Goal: Use online tool/utility: Utilize a website feature to perform a specific function

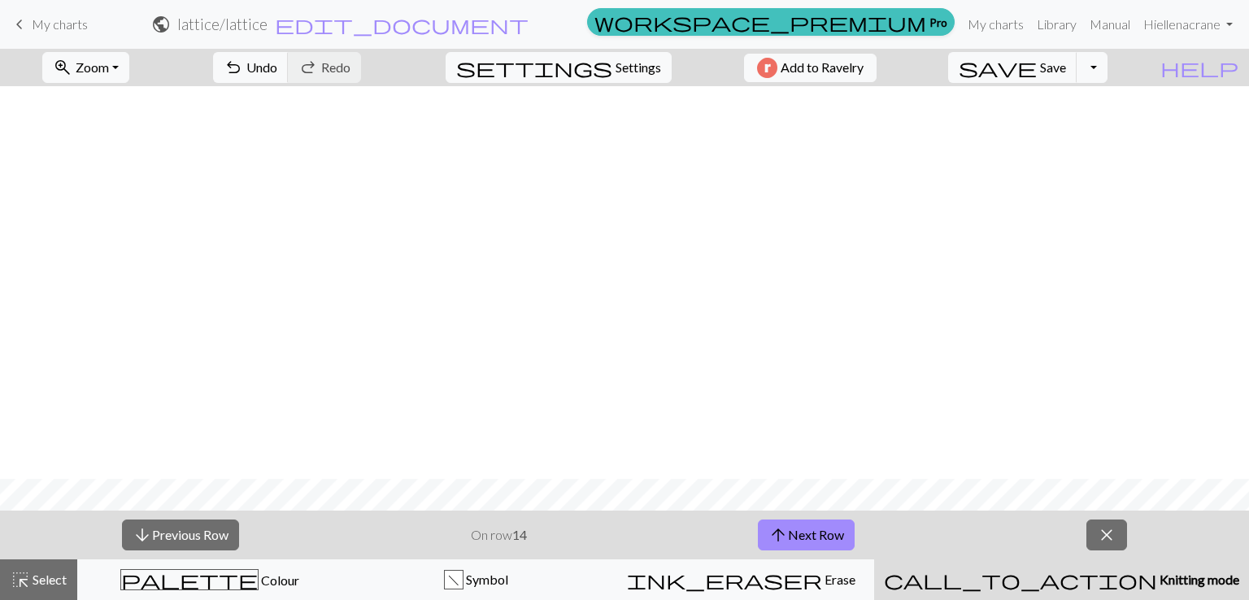
scroll to position [393, 0]
click at [505, 576] on span "Symbol" at bounding box center [485, 579] width 45 height 15
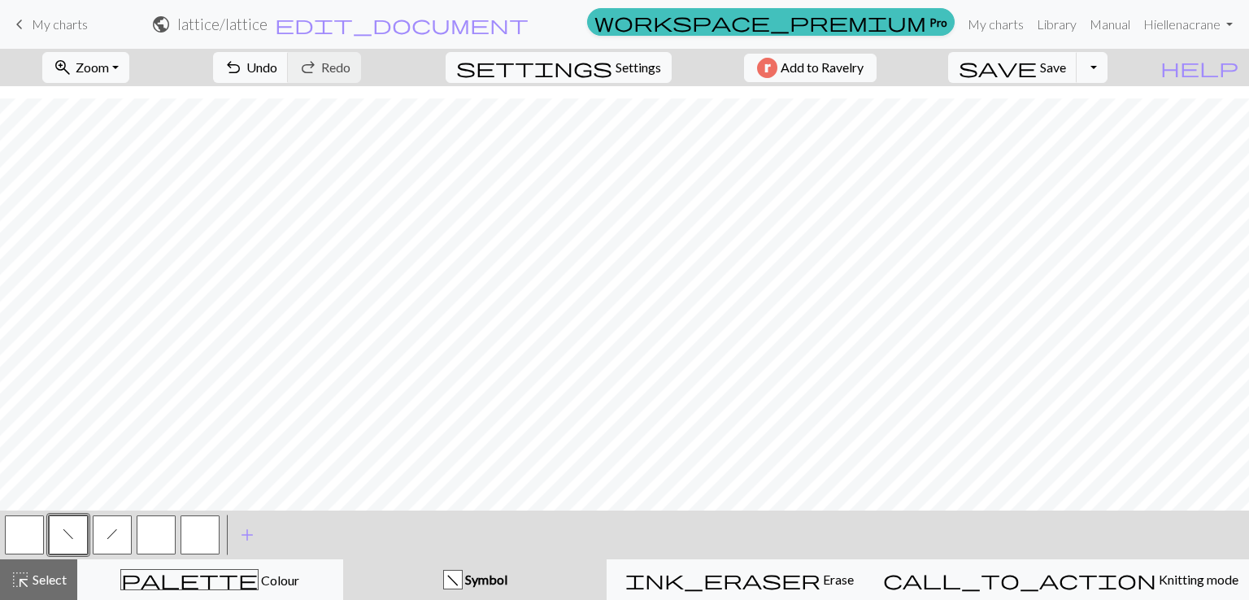
click at [193, 546] on button "button" at bounding box center [199, 534] width 39 height 39
click at [63, 539] on span "f" at bounding box center [68, 534] width 11 height 13
click at [159, 541] on button "button" at bounding box center [156, 534] width 39 height 39
click at [104, 550] on button "h" at bounding box center [112, 534] width 39 height 39
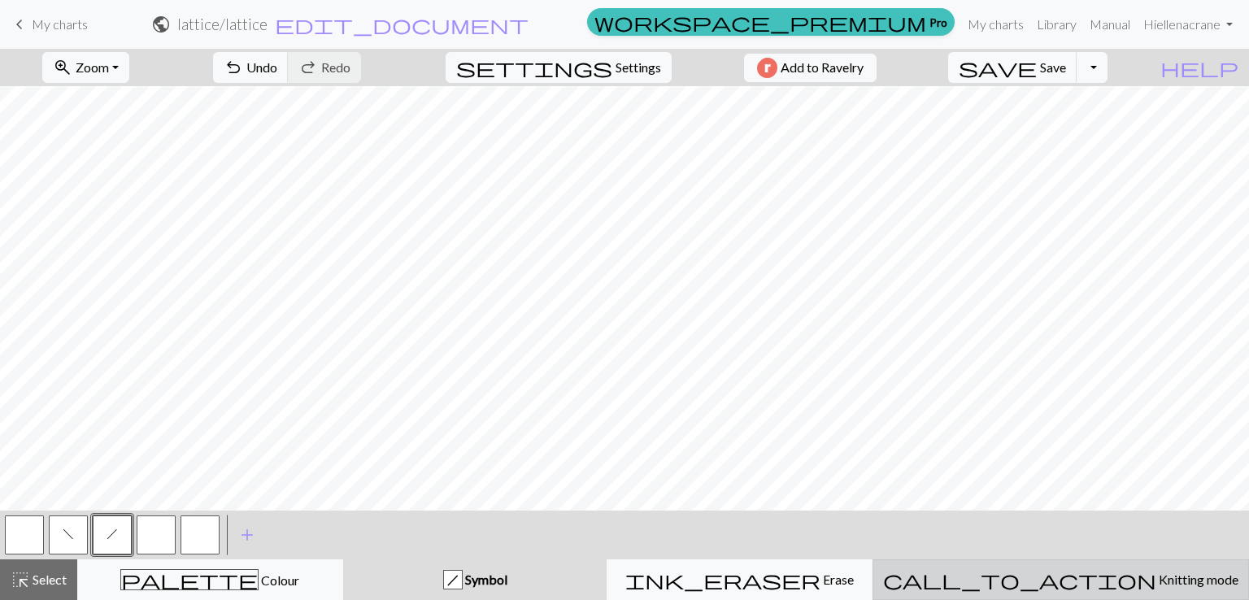
click at [1117, 591] on button "call_to_action Knitting mode Knitting mode" at bounding box center [1060, 579] width 376 height 41
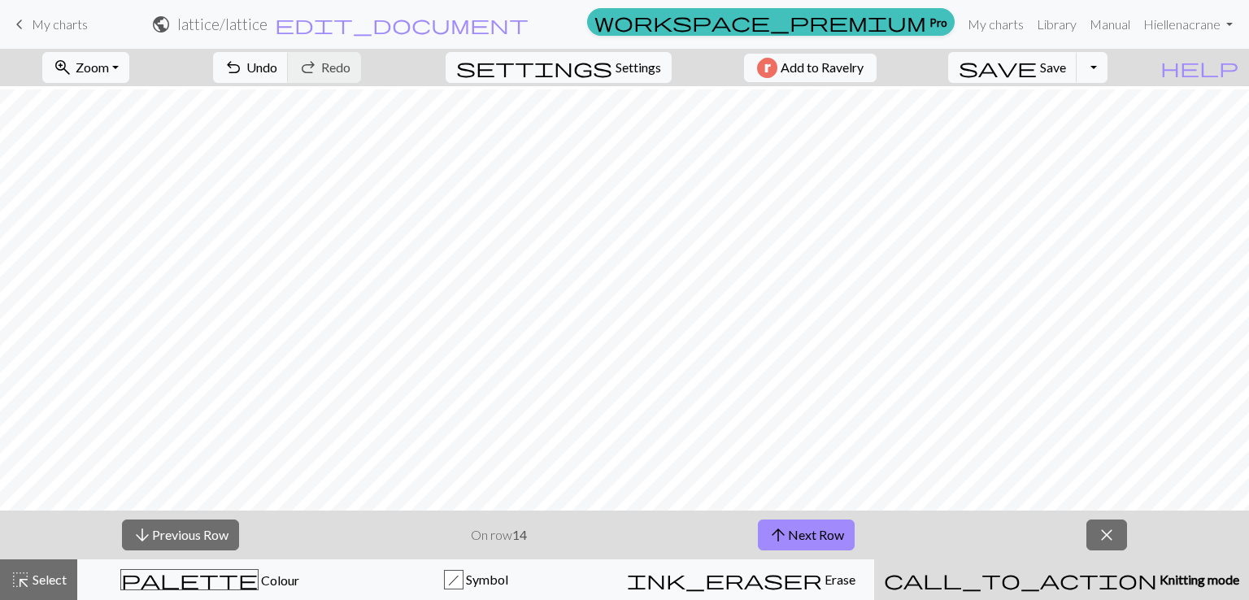
scroll to position [275, 0]
click at [824, 528] on button "arrow_upward Next Row" at bounding box center [806, 534] width 97 height 31
click at [796, 530] on button "arrow_upward Next Row" at bounding box center [806, 534] width 97 height 31
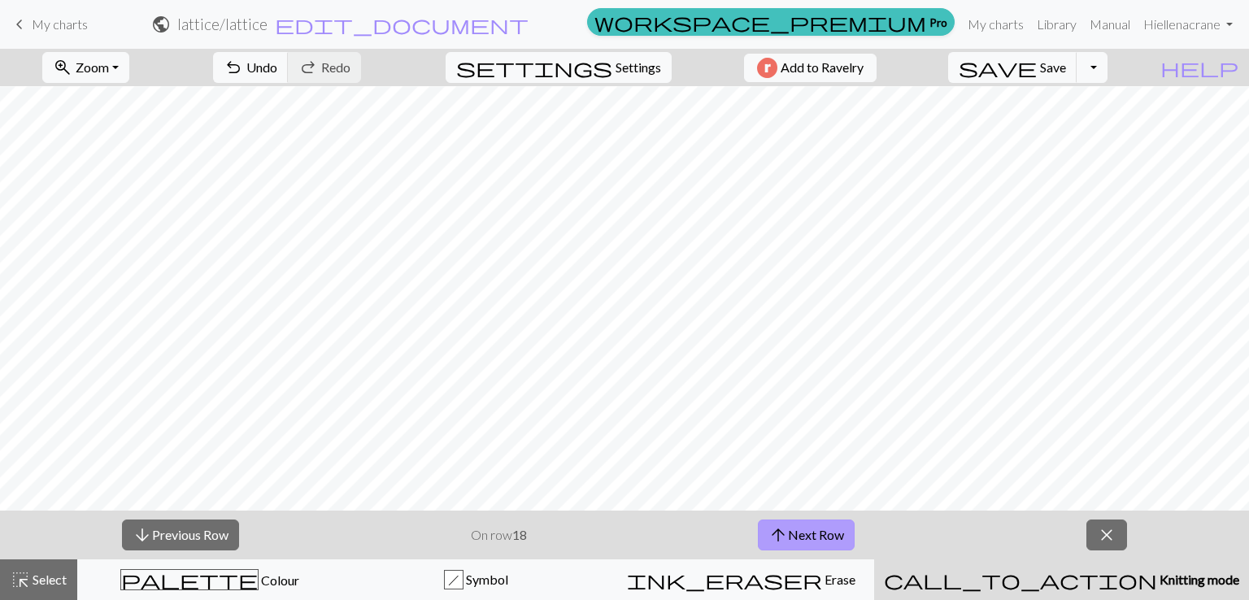
click at [803, 532] on button "arrow_upward Next Row" at bounding box center [806, 534] width 97 height 31
